Goal: Navigation & Orientation: Find specific page/section

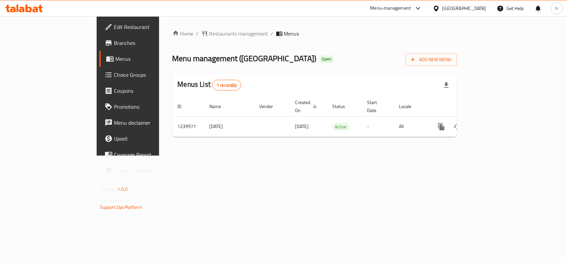
click at [476, 11] on div "[GEOGRAPHIC_DATA]" at bounding box center [465, 8] width 44 height 7
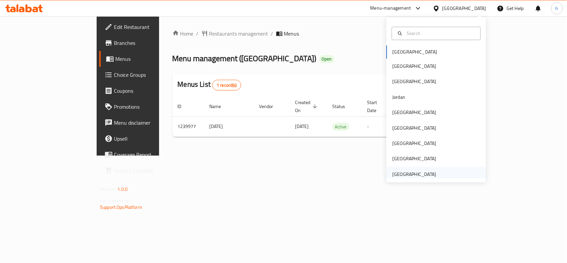
click at [408, 178] on div "[GEOGRAPHIC_DATA]" at bounding box center [415, 174] width 44 height 7
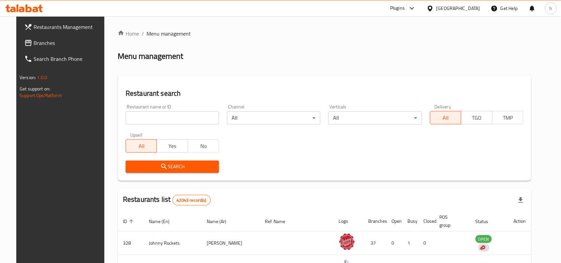
click at [52, 42] on span "Branches" at bounding box center [69, 43] width 71 height 8
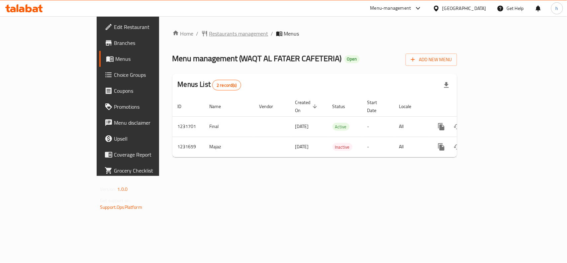
click at [209, 36] on span "Restaurants management" at bounding box center [238, 34] width 59 height 8
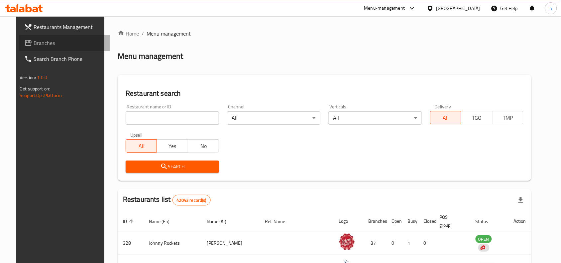
click at [43, 36] on link "Branches" at bounding box center [64, 43] width 91 height 16
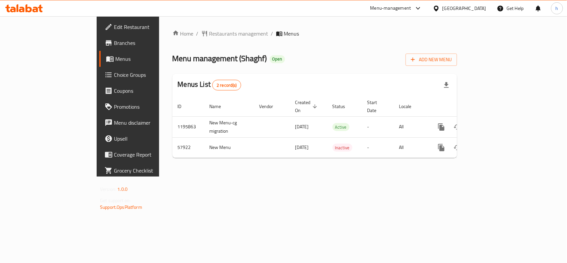
click at [457, 6] on div "[GEOGRAPHIC_DATA]" at bounding box center [465, 8] width 44 height 7
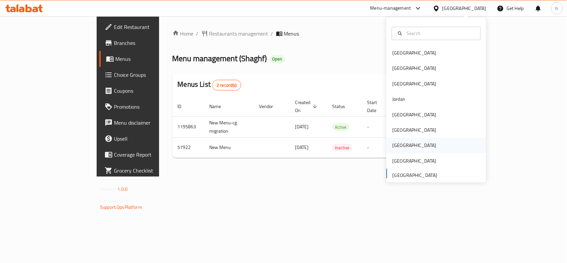
click at [398, 148] on div "[GEOGRAPHIC_DATA]" at bounding box center [414, 145] width 55 height 15
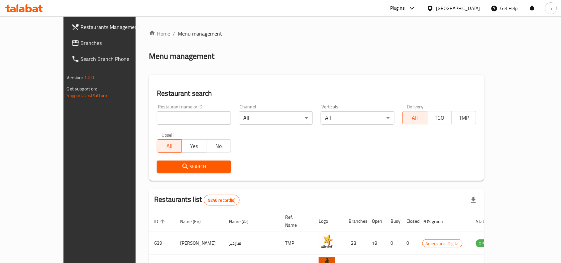
click at [81, 42] on span "Branches" at bounding box center [116, 43] width 71 height 8
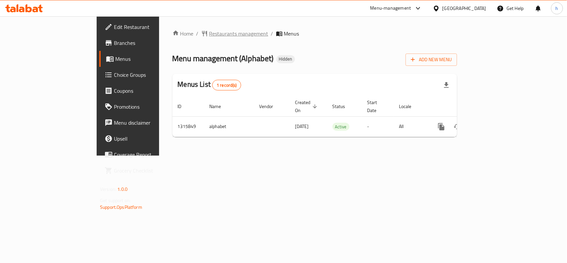
click at [209, 34] on span "Restaurants management" at bounding box center [238, 34] width 59 height 8
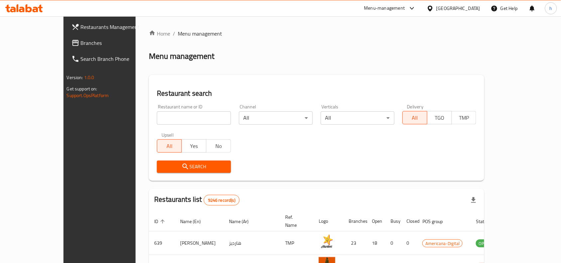
click at [81, 43] on span "Branches" at bounding box center [116, 43] width 71 height 8
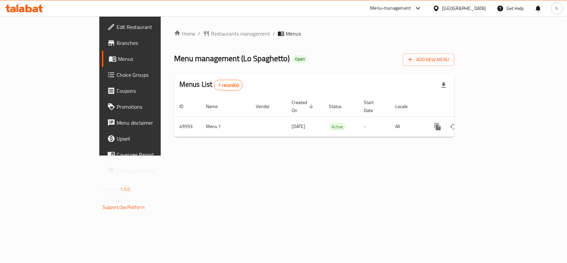
click at [485, 8] on div "[GEOGRAPHIC_DATA]" at bounding box center [465, 8] width 44 height 7
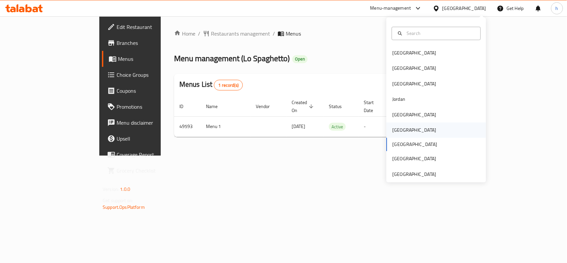
click at [396, 127] on div "[GEOGRAPHIC_DATA]" at bounding box center [415, 130] width 44 height 7
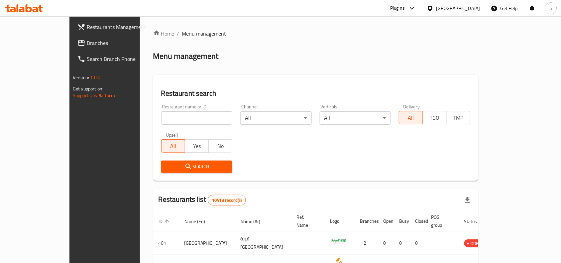
click at [87, 41] on span "Branches" at bounding box center [122, 43] width 71 height 8
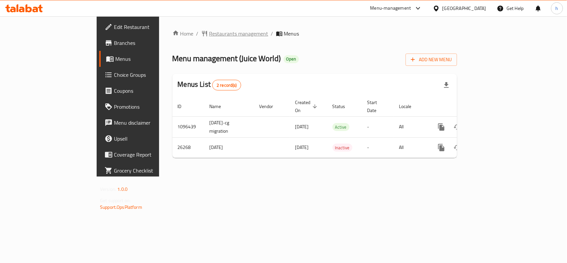
click at [209, 32] on span "Restaurants management" at bounding box center [238, 34] width 59 height 8
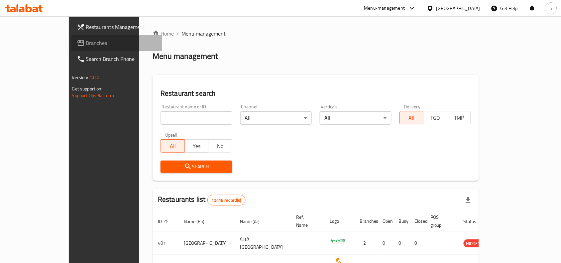
click at [86, 43] on span "Branches" at bounding box center [121, 43] width 71 height 8
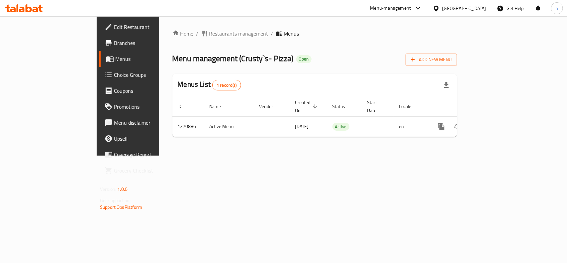
click at [209, 32] on span "Restaurants management" at bounding box center [238, 34] width 59 height 8
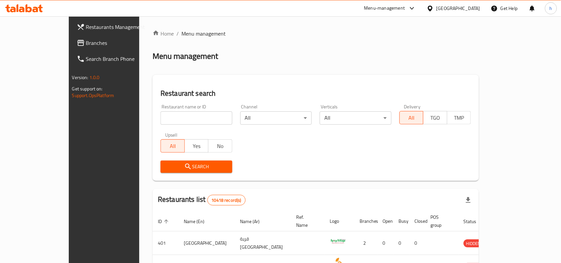
click at [86, 43] on span "Branches" at bounding box center [121, 43] width 71 height 8
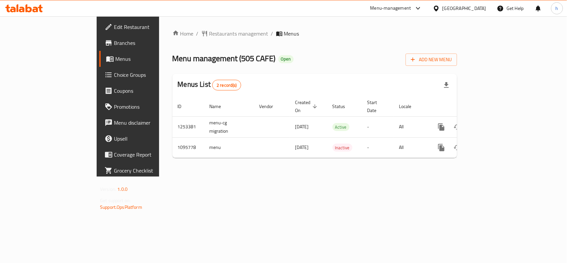
click at [476, 9] on div "[GEOGRAPHIC_DATA]" at bounding box center [465, 8] width 44 height 7
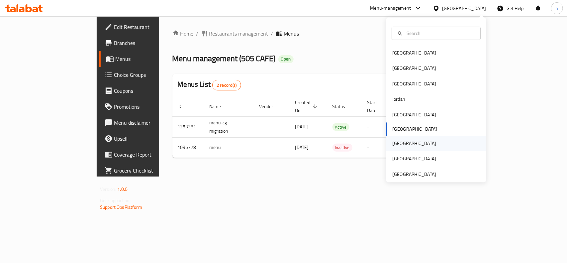
click at [393, 142] on div "[GEOGRAPHIC_DATA]" at bounding box center [415, 143] width 44 height 7
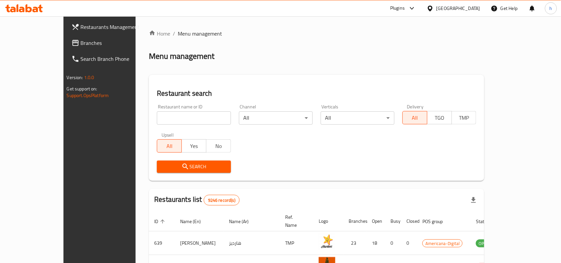
click at [81, 45] on span "Branches" at bounding box center [116, 43] width 71 height 8
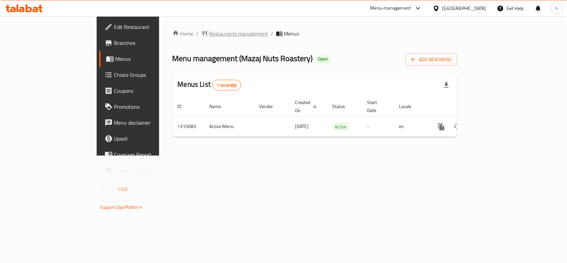
click at [209, 33] on span "Restaurants management" at bounding box center [238, 34] width 59 height 8
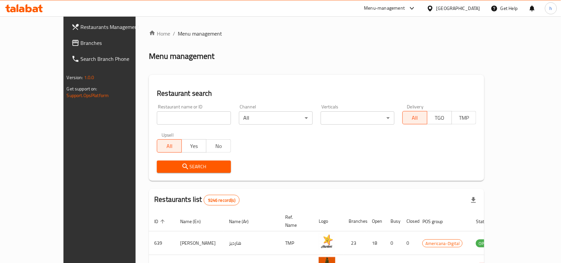
click at [81, 39] on span "Branches" at bounding box center [116, 43] width 71 height 8
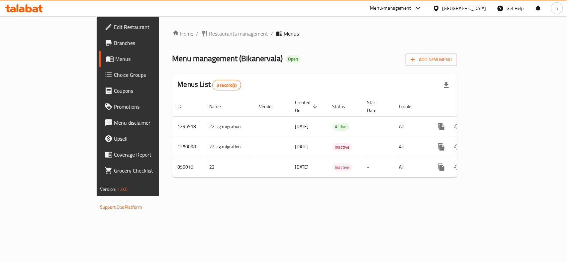
click at [209, 30] on span "Restaurants management" at bounding box center [238, 34] width 59 height 8
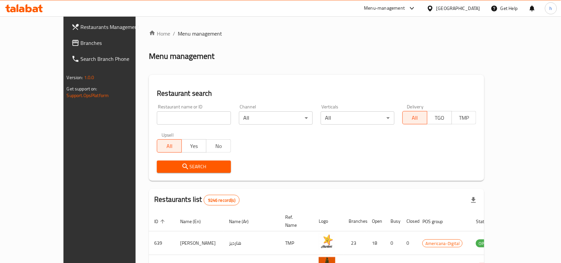
click at [81, 42] on span "Branches" at bounding box center [116, 43] width 71 height 8
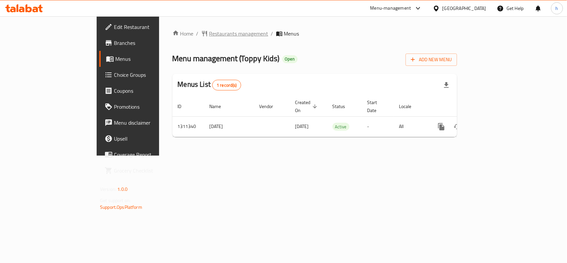
click at [209, 37] on span "Restaurants management" at bounding box center [238, 34] width 59 height 8
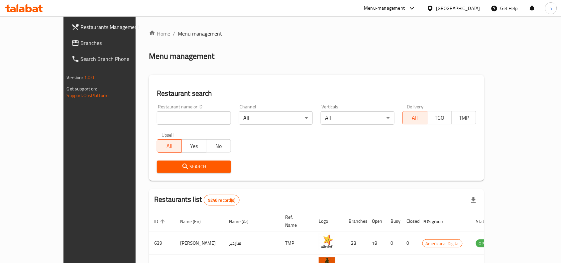
click at [81, 41] on span "Branches" at bounding box center [116, 43] width 71 height 8
